Goal: Task Accomplishment & Management: Use online tool/utility

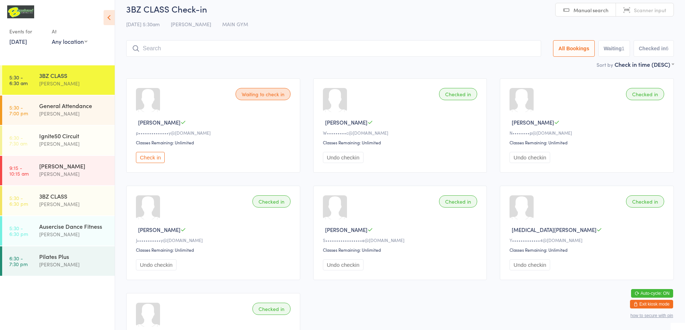
click at [343, 157] on button "Undo checkin" at bounding box center [343, 157] width 41 height 11
click at [66, 115] on div "[PERSON_NAME]" at bounding box center [73, 114] width 69 height 8
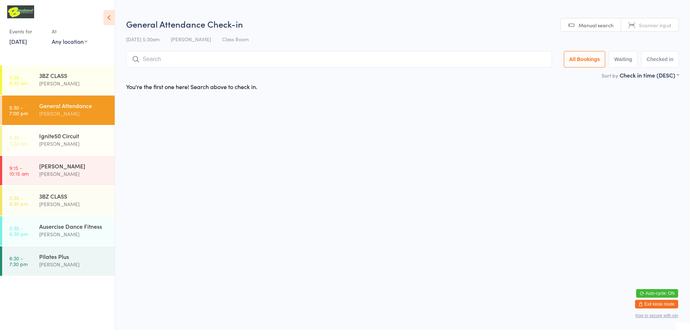
click at [190, 62] on input "search" at bounding box center [339, 59] width 426 height 17
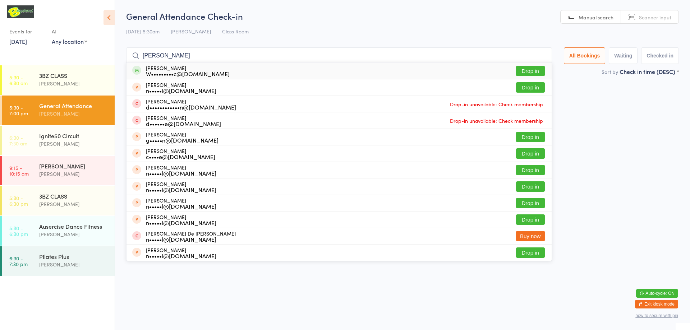
type input "[PERSON_NAME]"
click at [530, 66] on button "Drop in" at bounding box center [530, 71] width 29 height 10
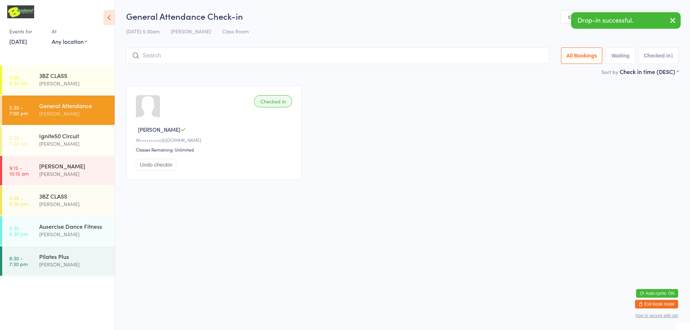
click at [169, 62] on input "search" at bounding box center [337, 55] width 423 height 17
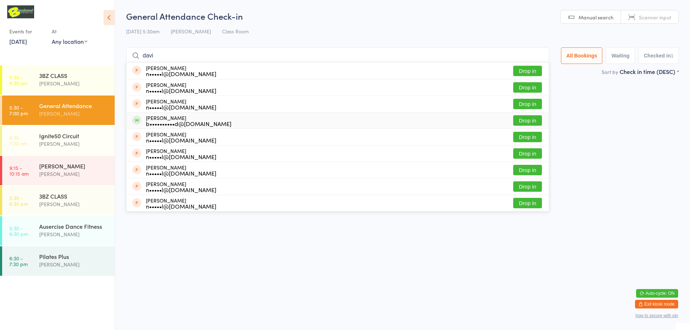
type input "davi"
click at [529, 118] on button "Drop in" at bounding box center [527, 120] width 29 height 10
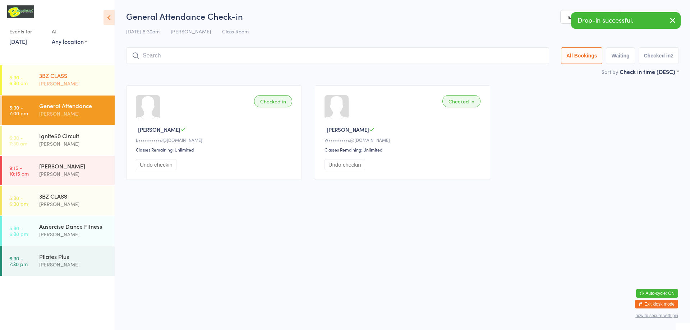
click at [87, 77] on div "3BZ CLASS" at bounding box center [73, 76] width 69 height 8
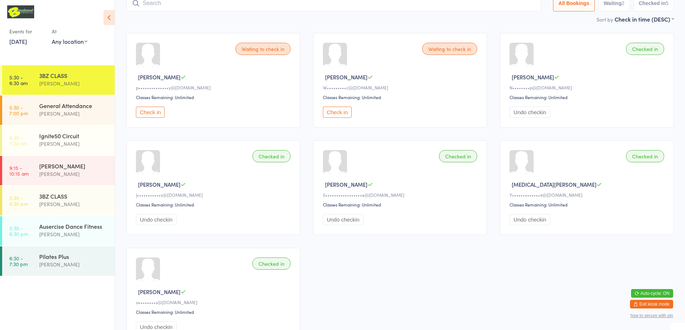
scroll to position [36, 0]
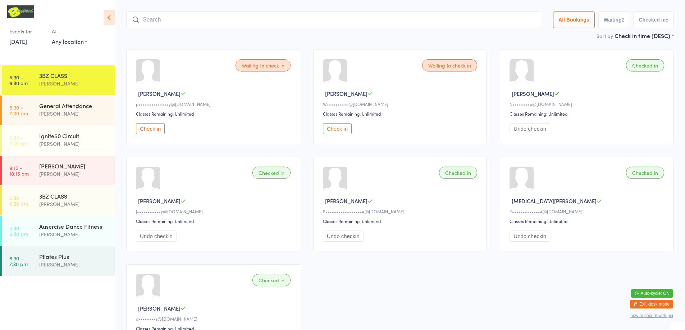
click at [281, 18] on input "search" at bounding box center [333, 19] width 415 height 17
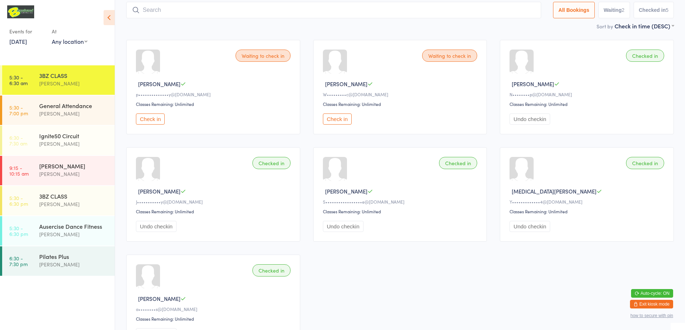
scroll to position [47, 0]
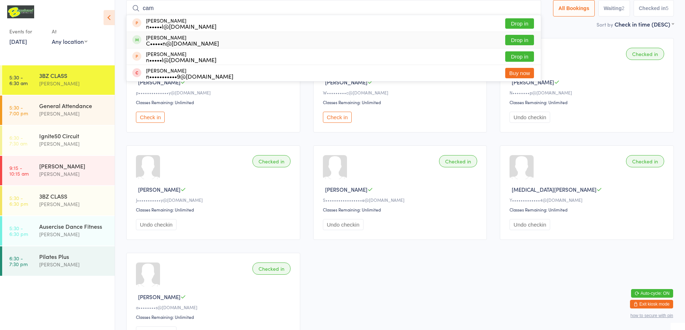
type input "cam"
click at [514, 43] on button "Drop in" at bounding box center [519, 40] width 29 height 10
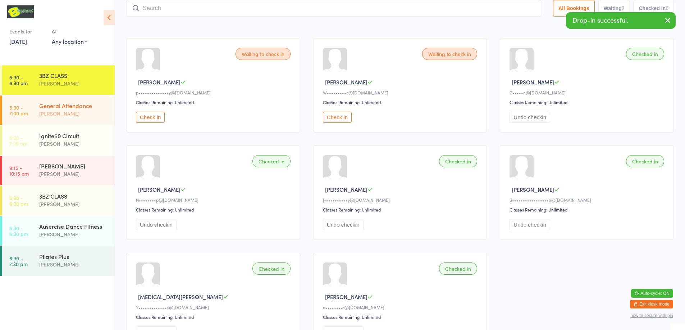
click at [36, 119] on link "5:30 - 7:00 pm General Attendance [PERSON_NAME]" at bounding box center [58, 110] width 112 height 29
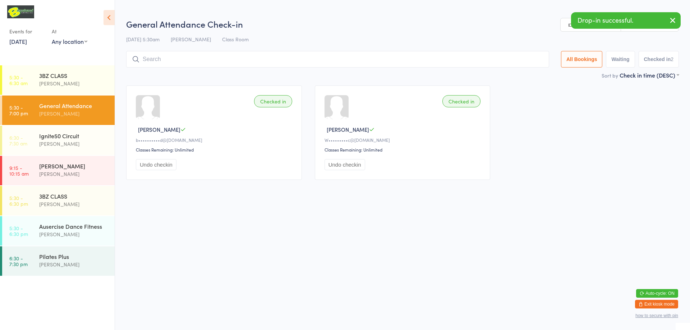
click at [638, 30] on link "Scanner input" at bounding box center [649, 25] width 57 height 14
click at [201, 58] on input "search" at bounding box center [337, 59] width 423 height 17
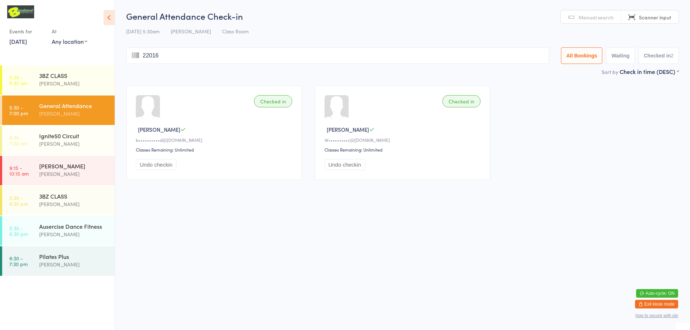
type input "220167"
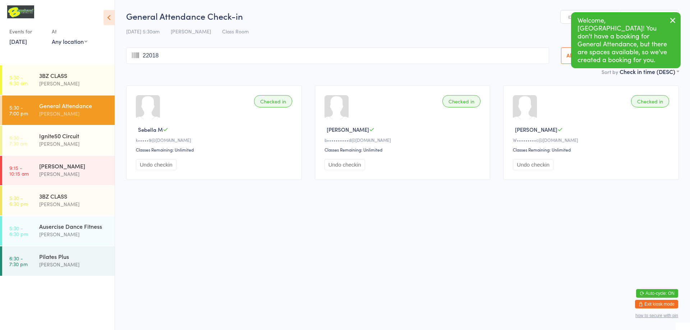
type input "220180"
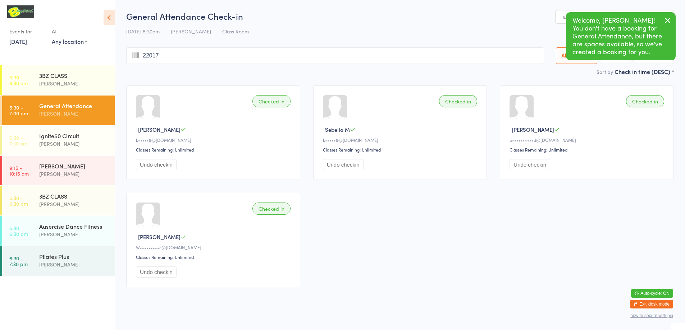
type input "220171"
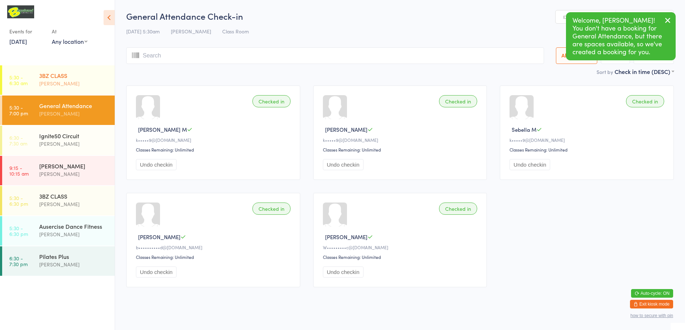
click at [62, 80] on div "[PERSON_NAME]" at bounding box center [73, 83] width 69 height 8
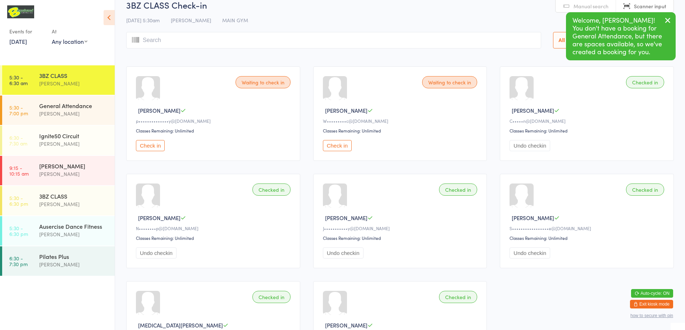
scroll to position [36, 0]
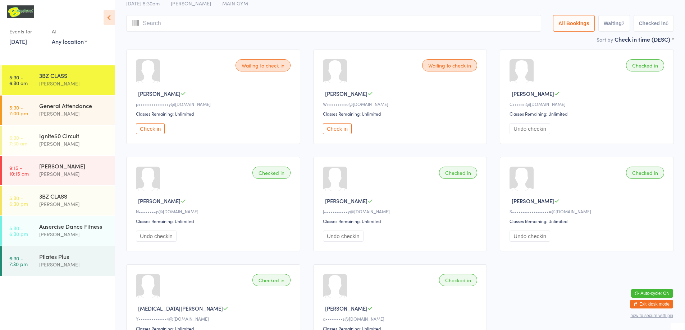
click at [151, 130] on button "Check in" at bounding box center [150, 128] width 29 height 11
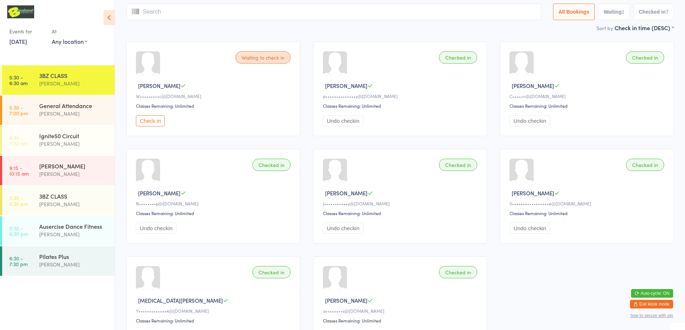
scroll to position [0, 0]
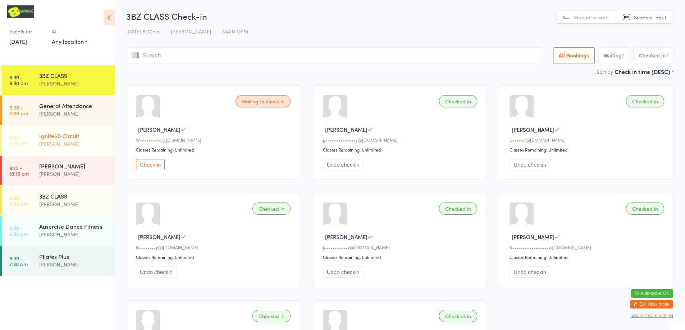
click at [79, 148] on div "[PERSON_NAME]" at bounding box center [73, 144] width 69 height 8
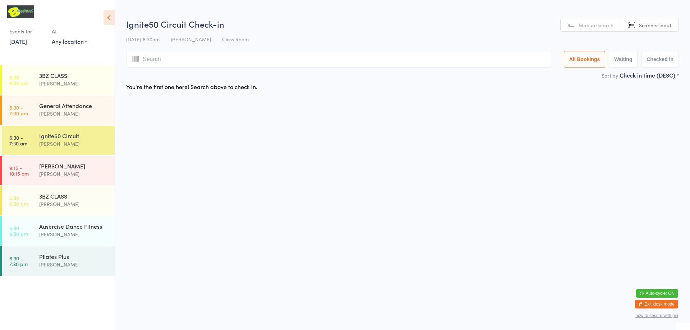
click at [414, 57] on input "search" at bounding box center [339, 59] width 426 height 17
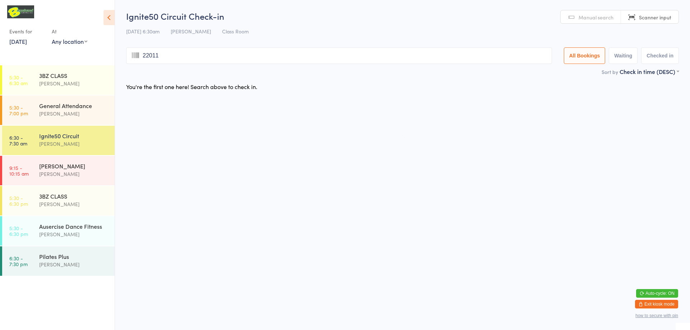
type input "220117"
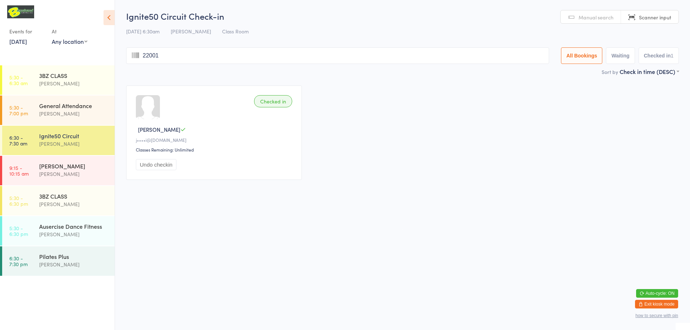
type input "220014"
type input "220204"
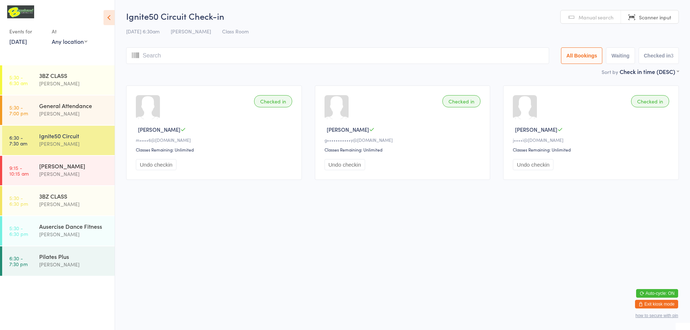
drag, startPoint x: 414, startPoint y: 57, endPoint x: 459, endPoint y: 35, distance: 50.6
click at [414, 57] on input "search" at bounding box center [337, 55] width 423 height 17
drag, startPoint x: 508, startPoint y: 75, endPoint x: 318, endPoint y: 107, distance: 192.8
click at [635, 15] on link "Scanner input" at bounding box center [649, 17] width 57 height 14
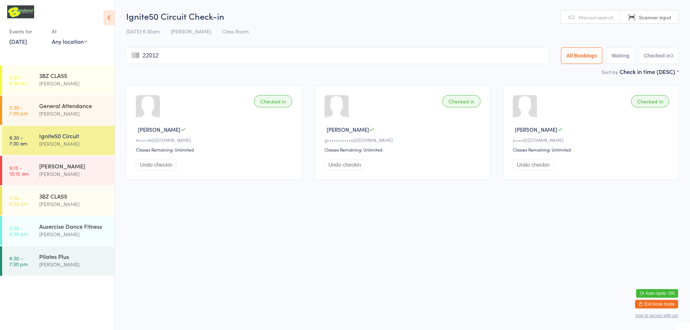
type input "220127"
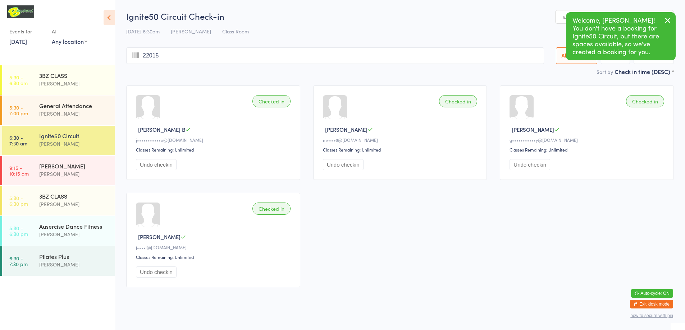
type input "220159"
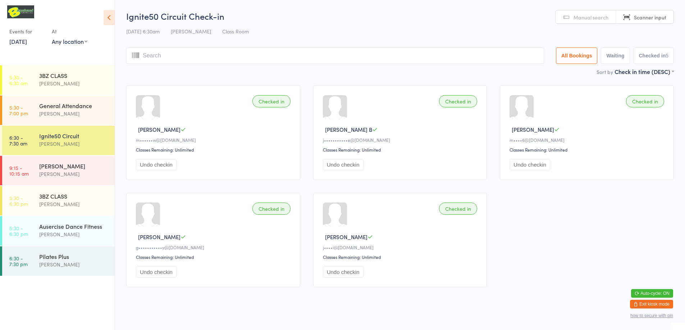
click at [626, 16] on link "Scanner input" at bounding box center [644, 17] width 57 height 14
type input "220070"
drag, startPoint x: 360, startPoint y: 44, endPoint x: 371, endPoint y: 50, distance: 12.2
click at [368, 50] on div "Ignite50 Circuit Check-in [DATE] 6:30am [PERSON_NAME] Class Room Manual search …" at bounding box center [399, 38] width 547 height 57
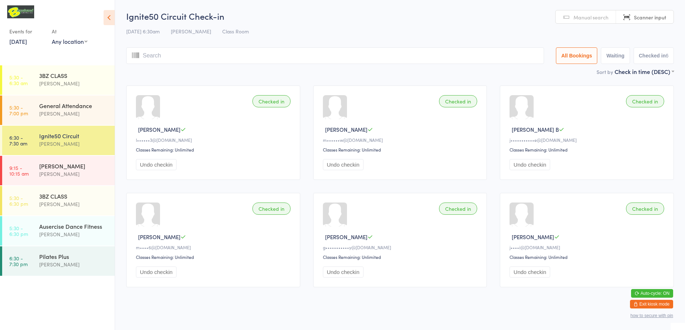
click at [627, 16] on link "Scanner input" at bounding box center [644, 17] width 57 height 14
type input "220065"
click at [625, 18] on link "Scanner input" at bounding box center [644, 17] width 57 height 14
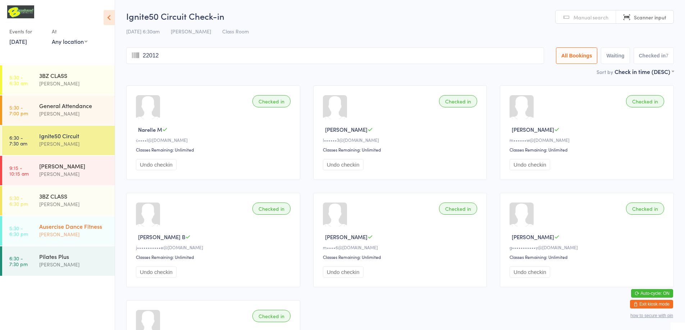
type input "220126"
